Goal: Task Accomplishment & Management: Use online tool/utility

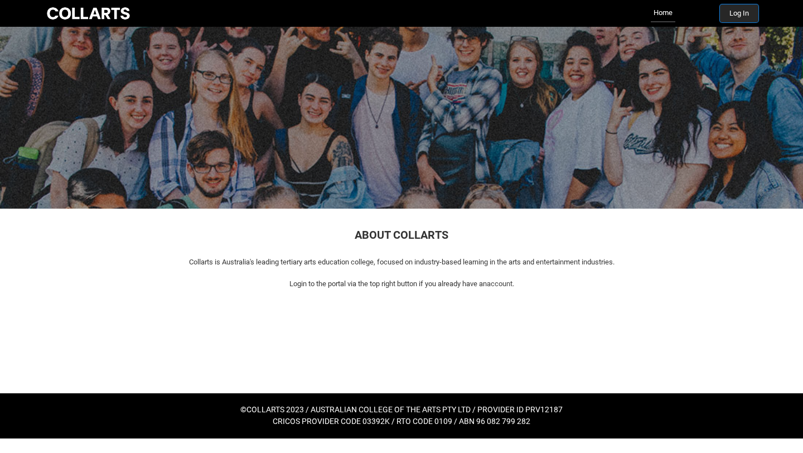
click at [725, 17] on button "Log In" at bounding box center [739, 13] width 38 height 18
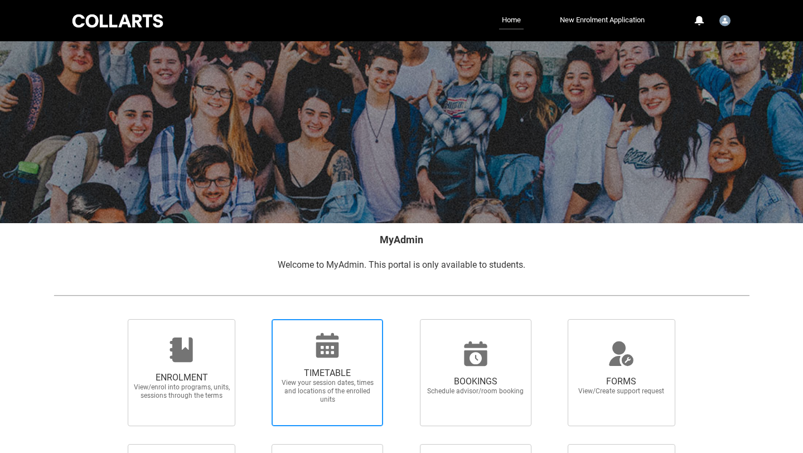
click at [283, 374] on span "TIMETABLE" at bounding box center [327, 372] width 98 height 11
click at [258, 319] on input "TIMETABLE View your session dates, times and locations of the enrolled units" at bounding box center [257, 318] width 1 height 1
radio input "true"
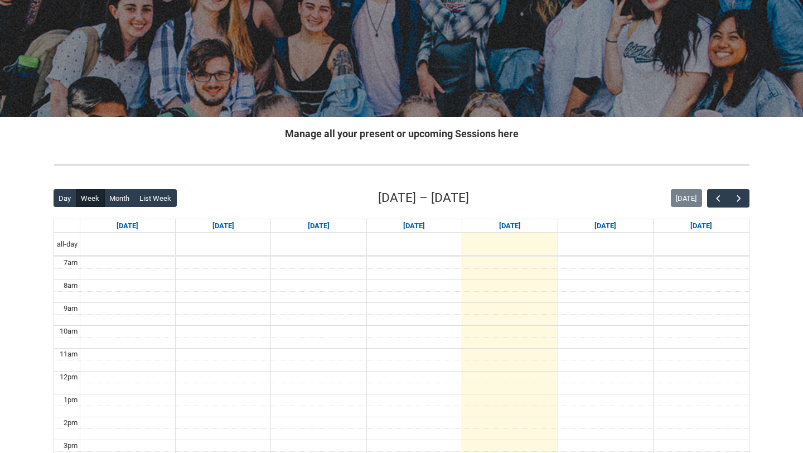
scroll to position [141, 0]
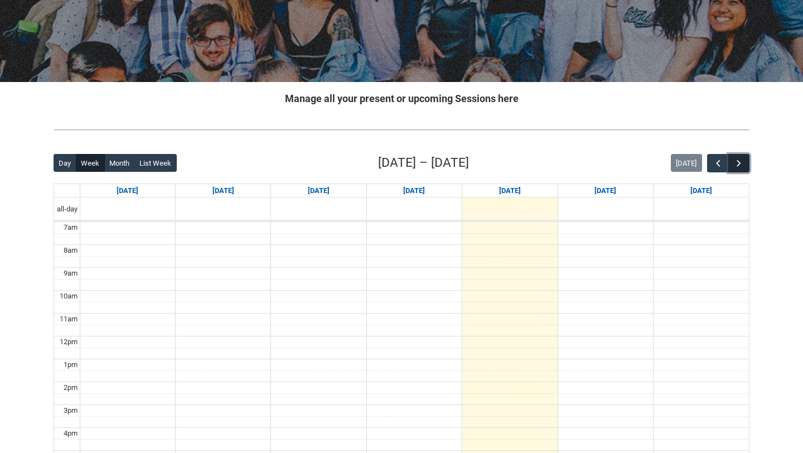
click at [746, 159] on button "button" at bounding box center [738, 163] width 21 height 18
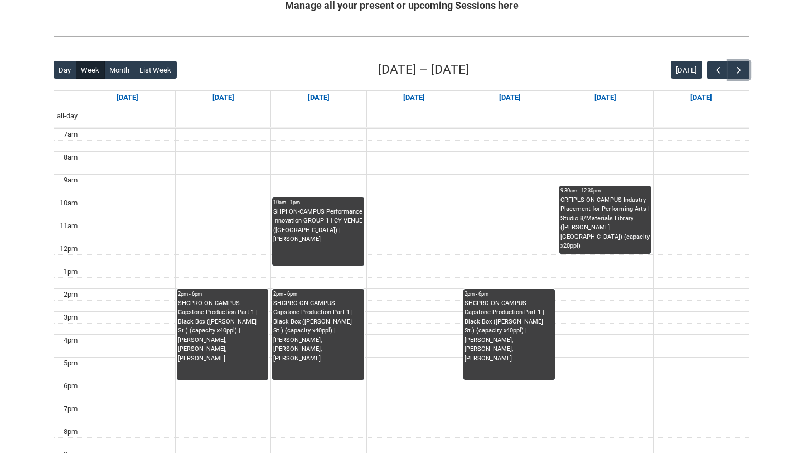
scroll to position [242, 0]
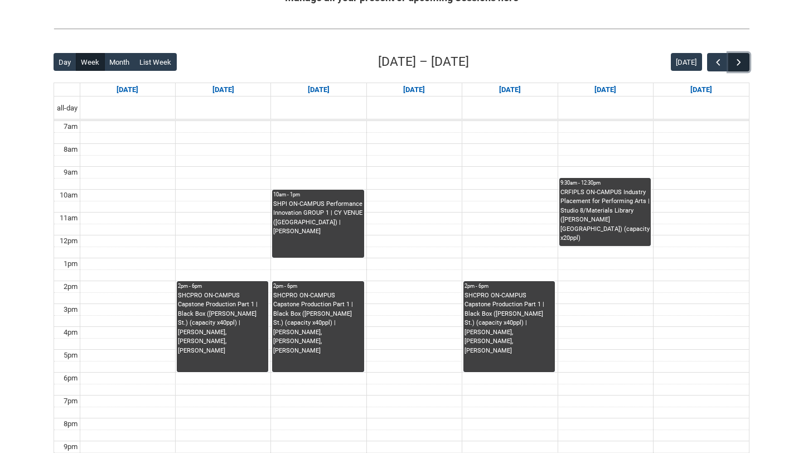
click at [733, 60] on span "button" at bounding box center [738, 62] width 11 height 11
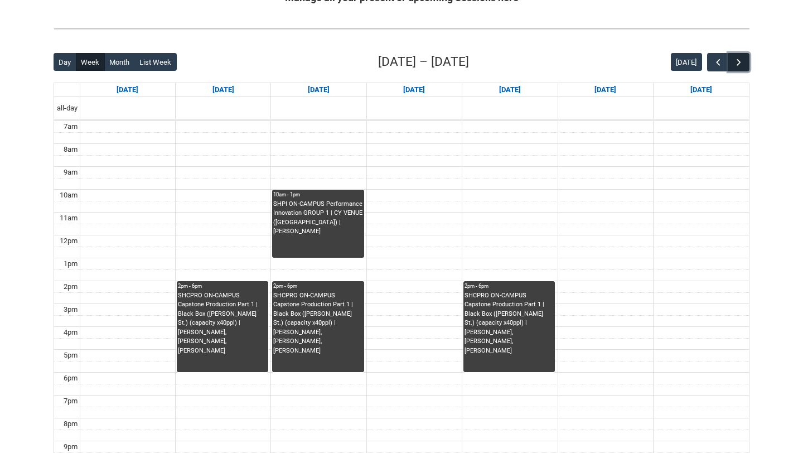
click at [733, 60] on span "button" at bounding box center [738, 62] width 11 height 11
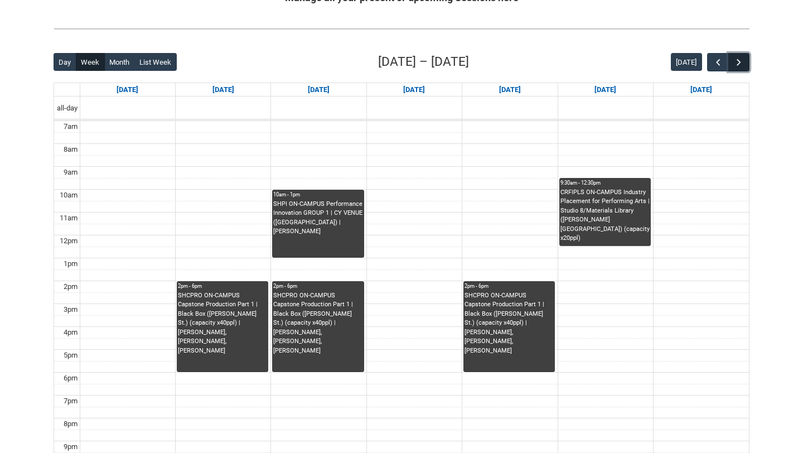
click at [733, 60] on span "button" at bounding box center [738, 62] width 11 height 11
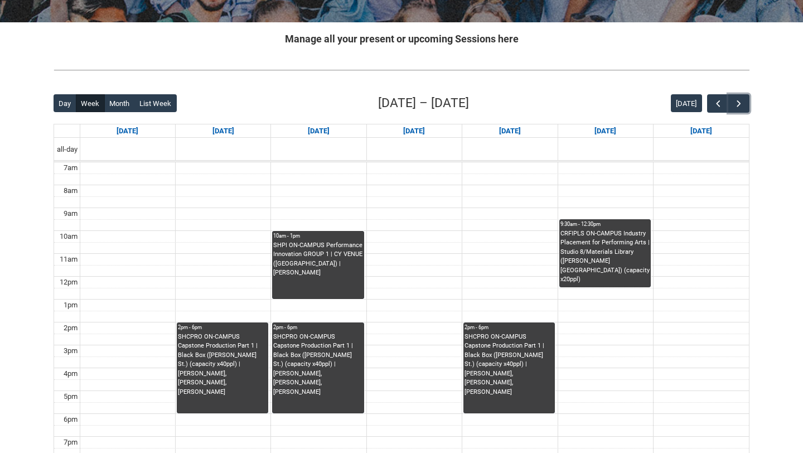
scroll to position [197, 0]
